Goal: Task Accomplishment & Management: Complete application form

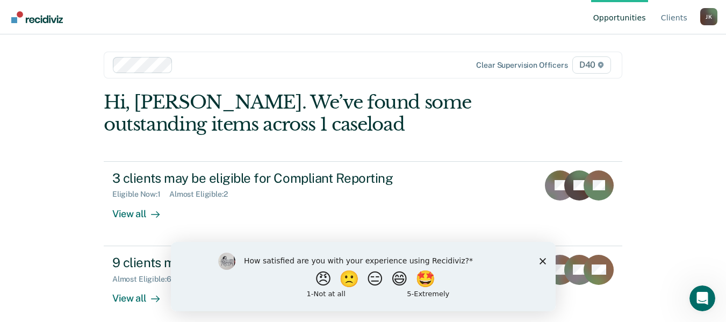
scroll to position [9, 0]
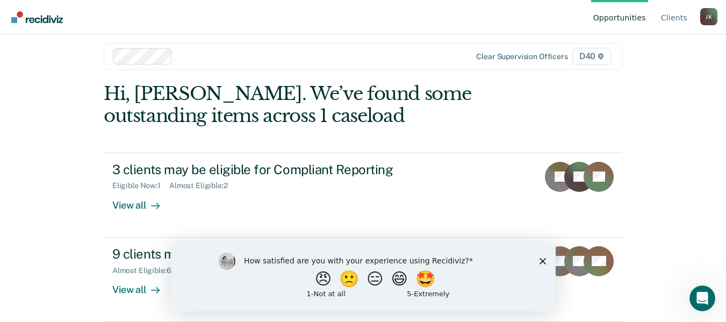
click at [542, 259] on polygon "Close survey" at bounding box center [542, 260] width 6 height 6
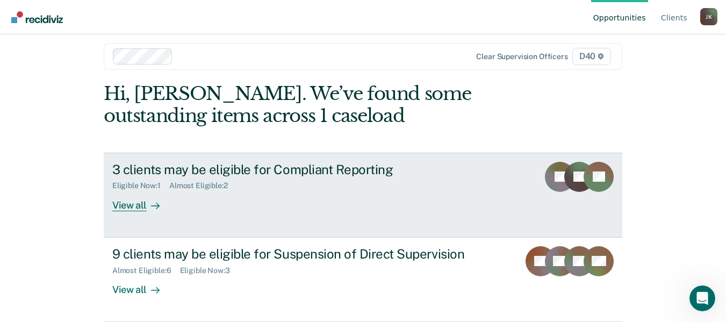
click at [123, 205] on div "View all" at bounding box center [142, 200] width 60 height 21
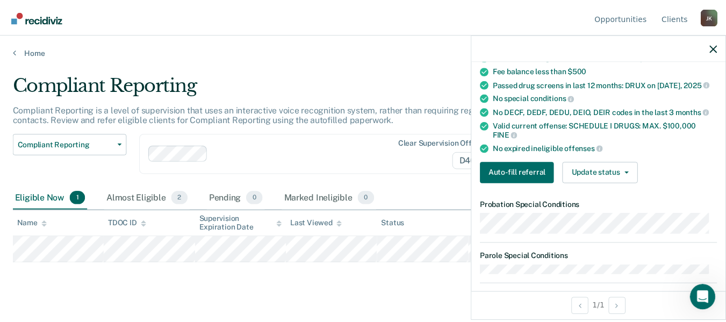
scroll to position [151, 0]
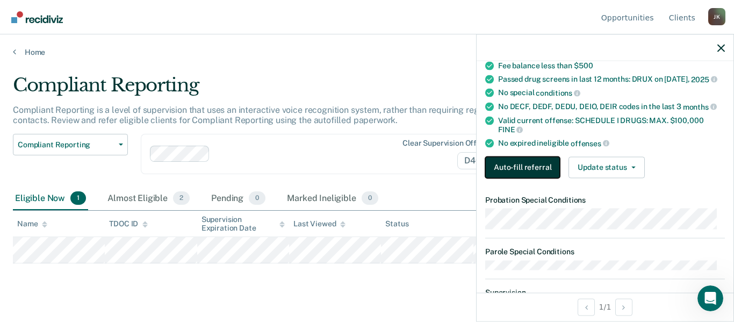
click at [525, 172] on button "Auto-fill referral" at bounding box center [522, 166] width 75 height 21
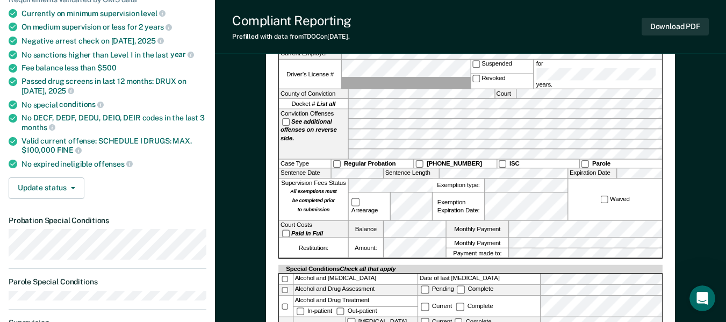
scroll to position [153, 0]
